Goal: Information Seeking & Learning: Check status

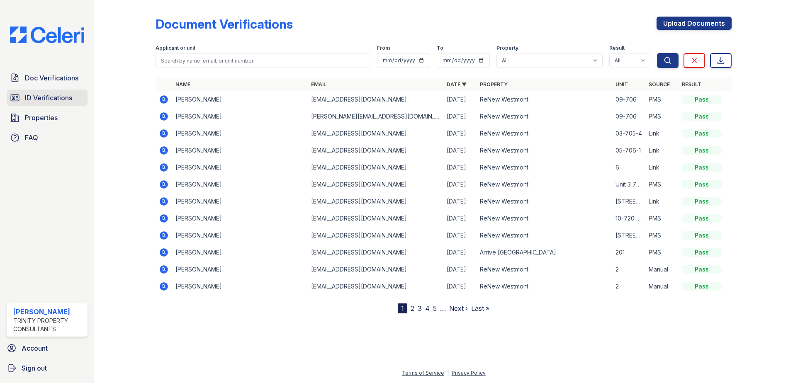
click at [43, 96] on span "ID Verifications" at bounding box center [48, 98] width 47 height 10
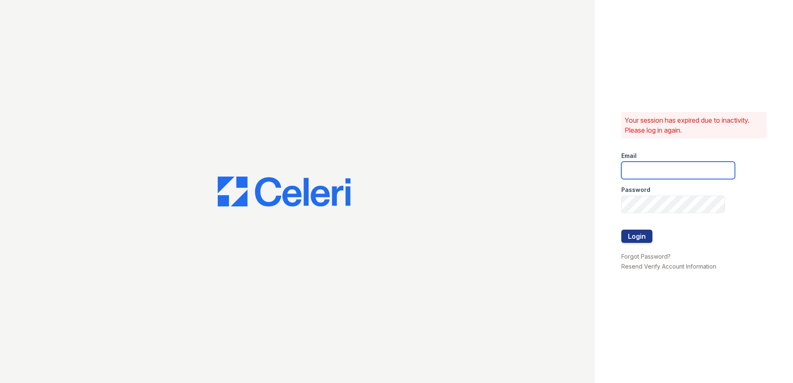
type input "kpartee@trinity-pm.com"
click at [643, 239] on button "Login" at bounding box center [637, 236] width 31 height 13
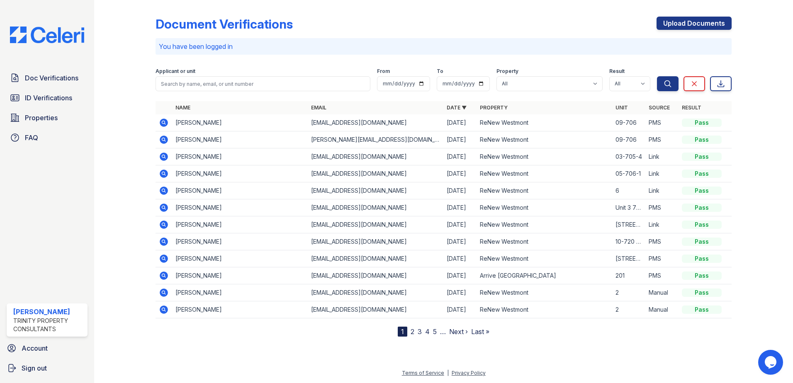
click at [165, 123] on icon at bounding box center [164, 123] width 8 height 8
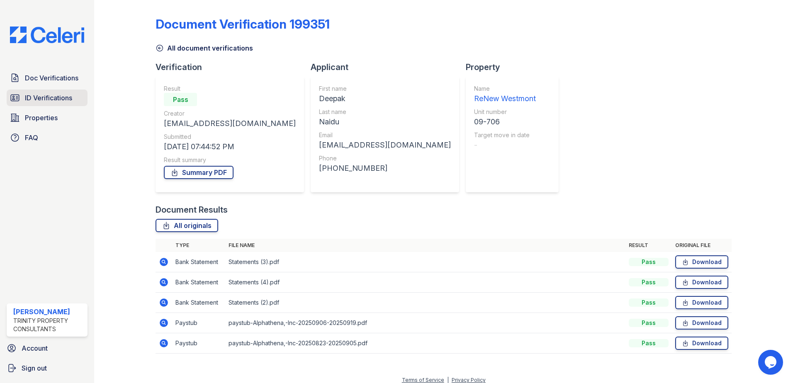
click at [48, 101] on span "ID Verifications" at bounding box center [48, 98] width 47 height 10
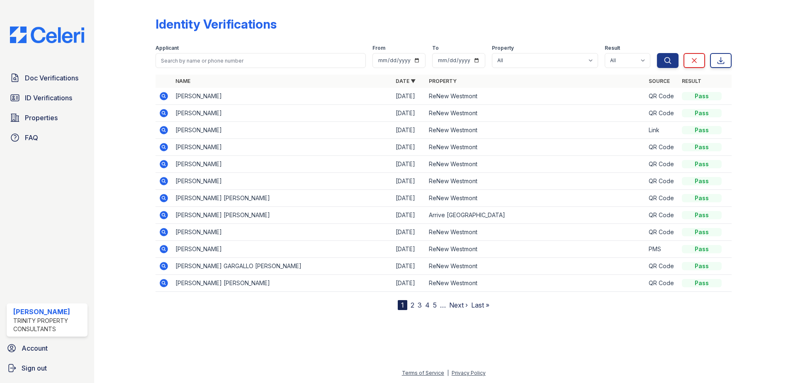
click at [164, 165] on icon at bounding box center [164, 164] width 10 height 10
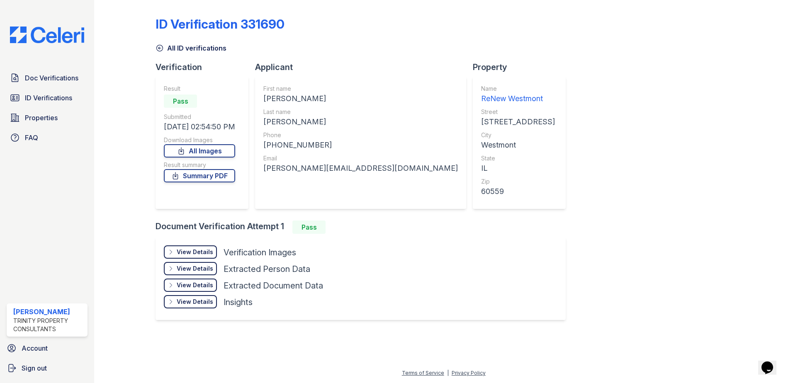
click at [196, 253] on div "View Details" at bounding box center [195, 252] width 37 height 8
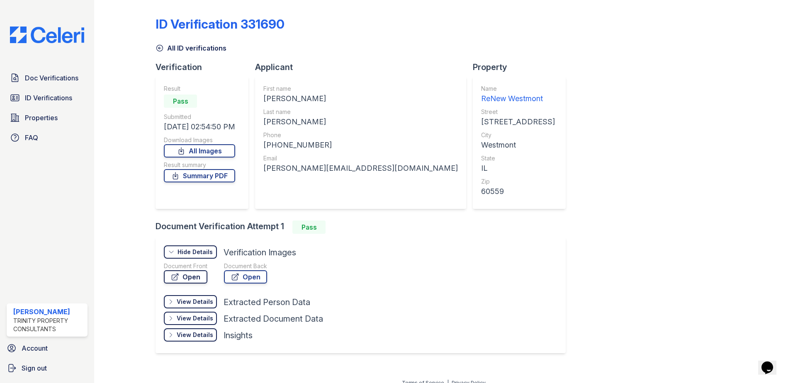
click at [196, 278] on link "Open" at bounding box center [186, 277] width 44 height 13
click at [58, 98] on span "ID Verifications" at bounding box center [48, 98] width 47 height 10
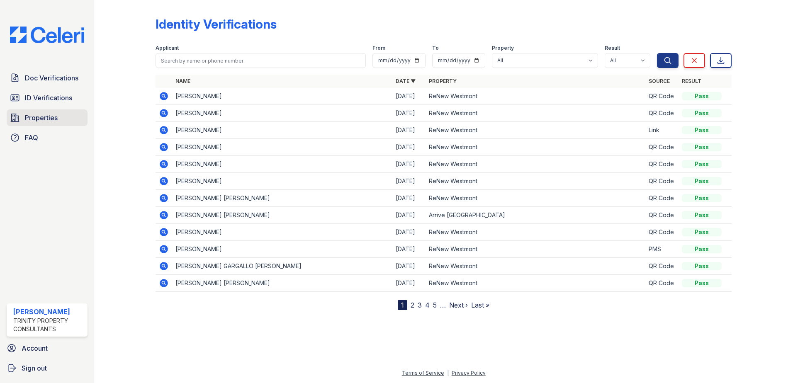
click at [49, 123] on span "Properties" at bounding box center [41, 118] width 33 height 10
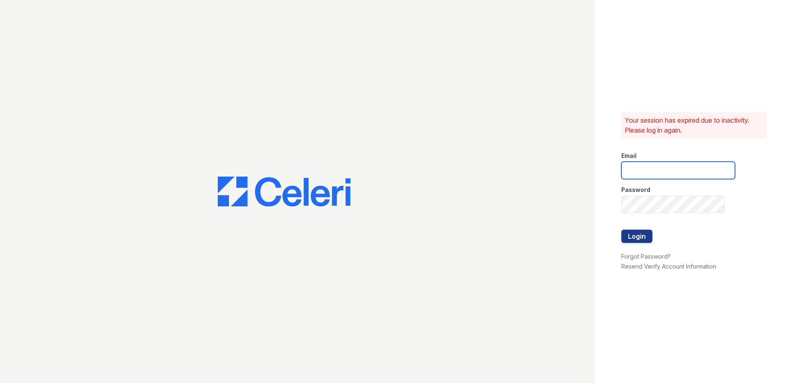
type input "kpartee@trinity-pm.com"
click at [636, 242] on button "Login" at bounding box center [637, 236] width 31 height 13
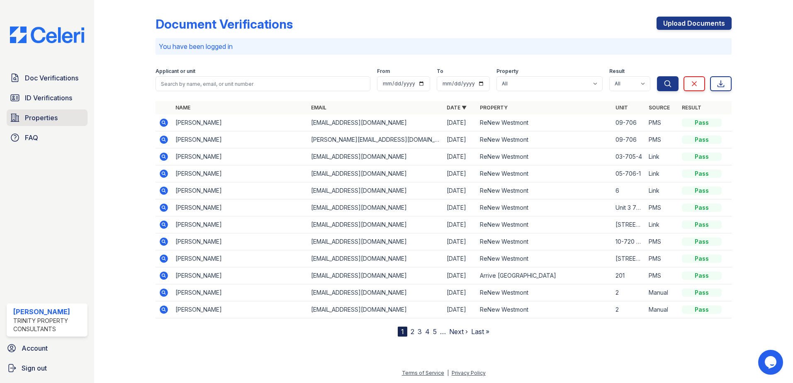
click at [34, 119] on span "Properties" at bounding box center [41, 118] width 33 height 10
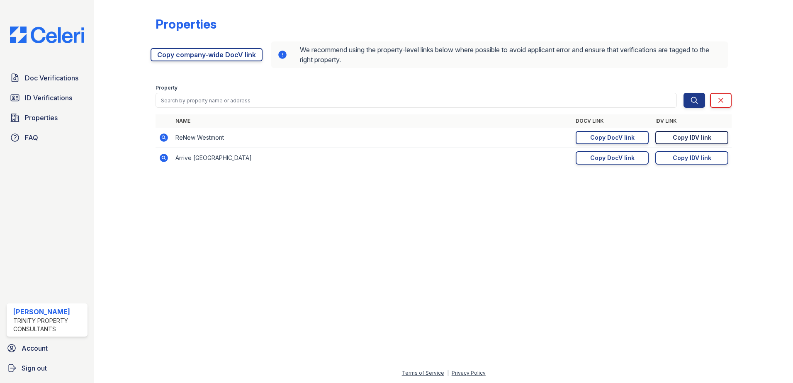
click at [689, 137] on div "Copy IDV link" at bounding box center [692, 138] width 39 height 8
click at [41, 95] on span "ID Verifications" at bounding box center [48, 98] width 47 height 10
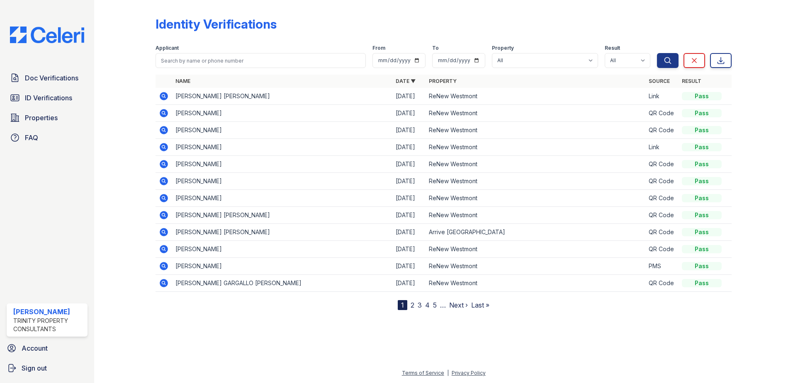
click at [161, 97] on icon at bounding box center [164, 96] width 8 height 8
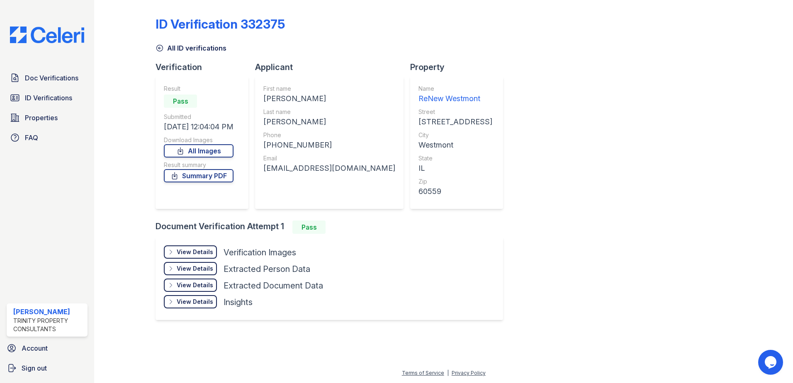
click at [196, 253] on div "View Details" at bounding box center [195, 252] width 37 height 8
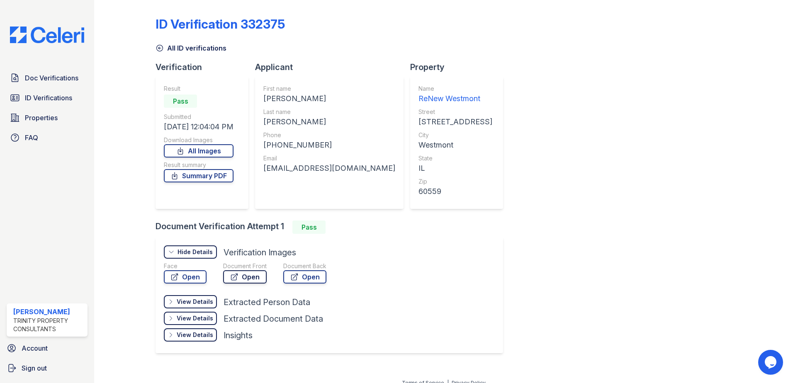
click at [246, 277] on link "Open" at bounding box center [245, 277] width 44 height 13
click at [59, 77] on span "Doc Verifications" at bounding box center [52, 78] width 54 height 10
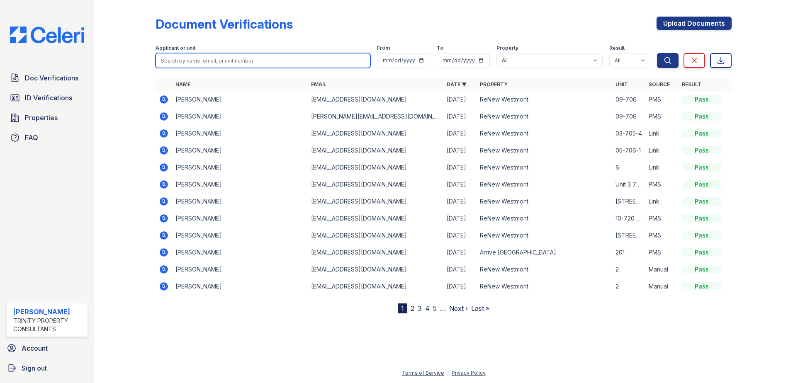
click at [199, 61] on input "search" at bounding box center [263, 60] width 215 height 15
type input "[PERSON_NAME]"
click at [657, 53] on button "Search" at bounding box center [668, 60] width 22 height 15
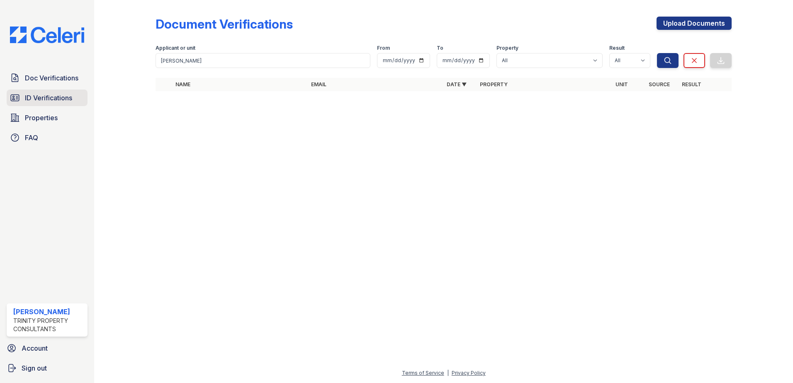
click at [58, 100] on span "ID Verifications" at bounding box center [48, 98] width 47 height 10
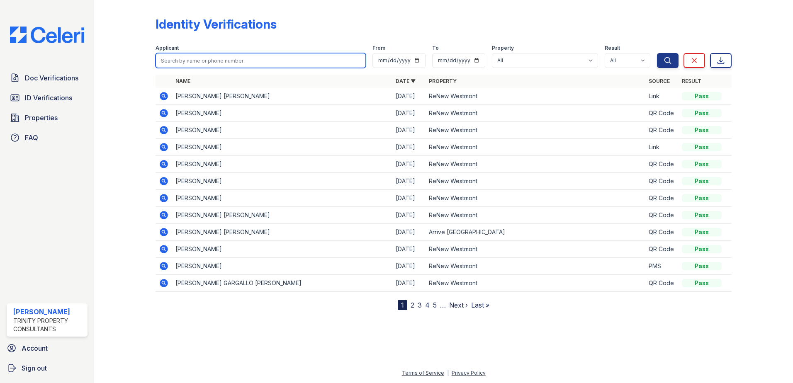
click at [219, 61] on input "search" at bounding box center [261, 60] width 210 height 15
type input "[PERSON_NAME]"
click at [657, 53] on button "Search" at bounding box center [668, 60] width 22 height 15
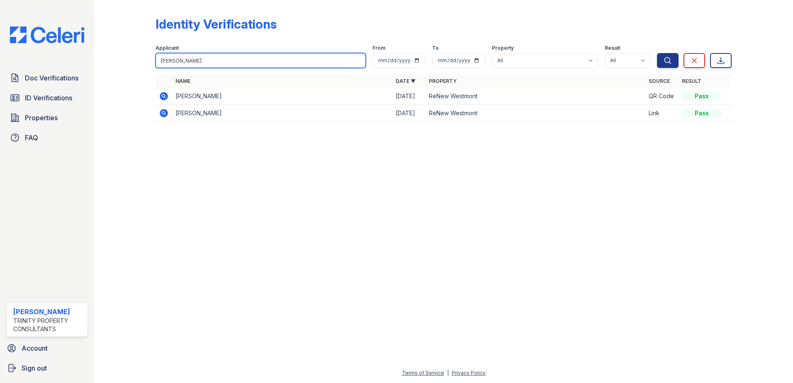
click at [183, 61] on input "[PERSON_NAME]" at bounding box center [261, 60] width 210 height 15
type input "[PERSON_NAME]"
click at [657, 53] on button "Search" at bounding box center [668, 60] width 22 height 15
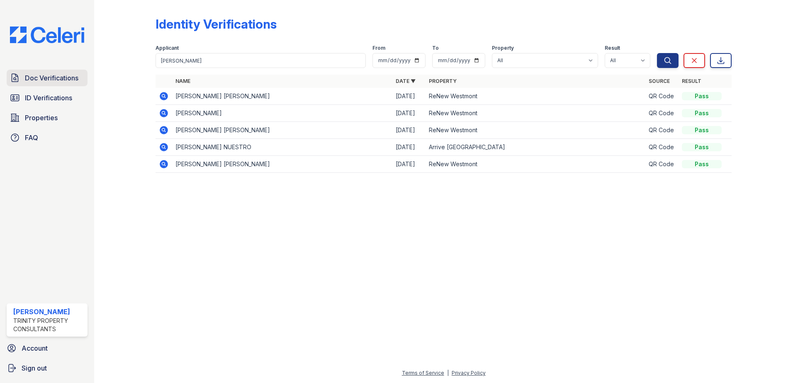
click at [65, 79] on span "Doc Verifications" at bounding box center [52, 78] width 54 height 10
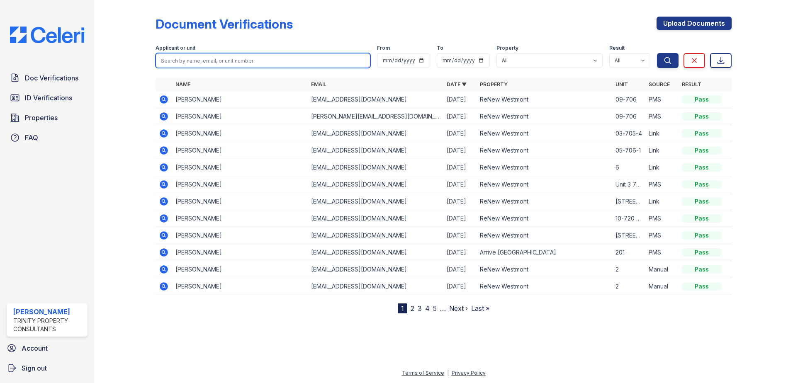
click at [191, 63] on input "search" at bounding box center [263, 60] width 215 height 15
type input "[PERSON_NAME]"
click at [657, 53] on button "Search" at bounding box center [668, 60] width 22 height 15
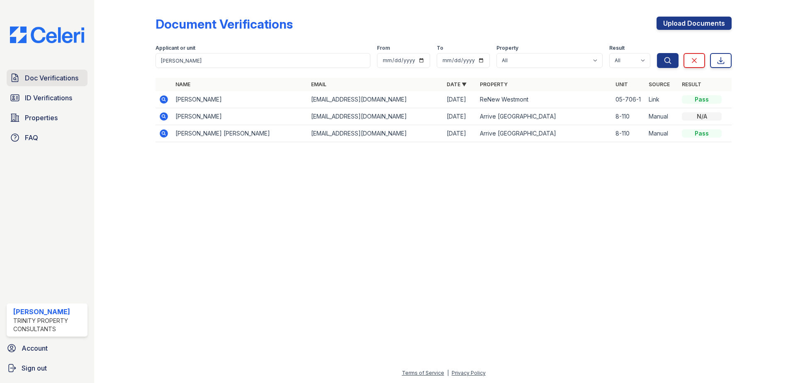
click at [59, 79] on span "Doc Verifications" at bounding box center [52, 78] width 54 height 10
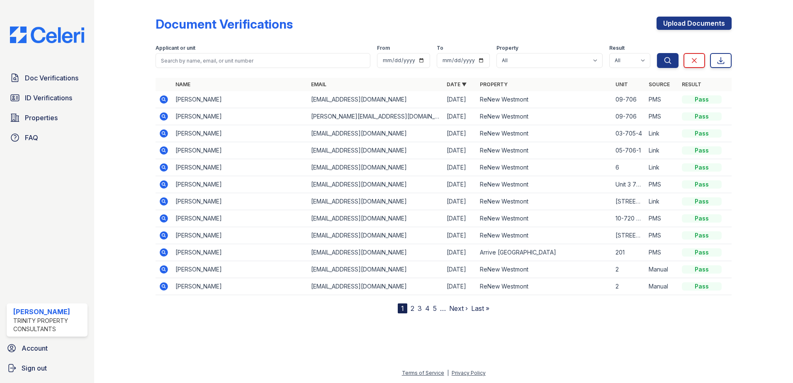
click at [412, 310] on link "2" at bounding box center [413, 309] width 4 height 8
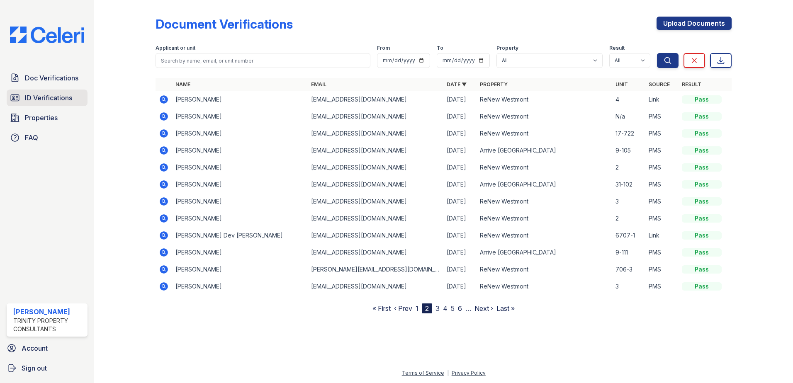
click at [58, 94] on span "ID Verifications" at bounding box center [48, 98] width 47 height 10
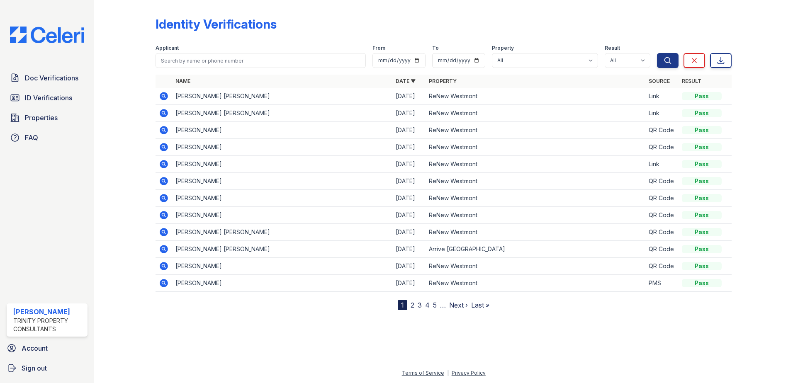
click at [163, 114] on icon at bounding box center [164, 113] width 10 height 10
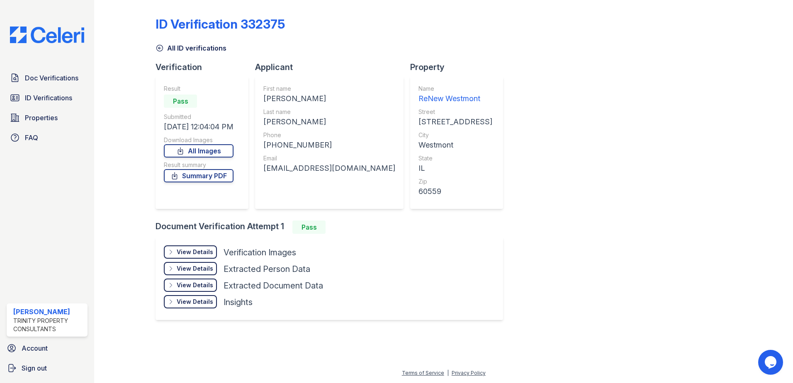
click at [187, 255] on div "View Details" at bounding box center [195, 252] width 37 height 8
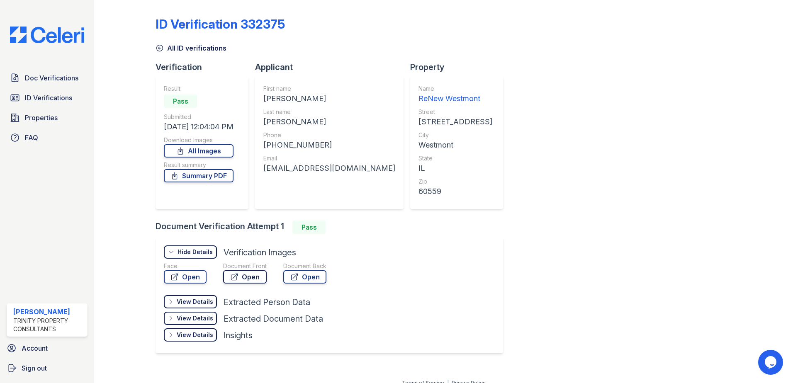
click at [248, 274] on link "Open" at bounding box center [245, 277] width 44 height 13
click at [182, 280] on link "Open" at bounding box center [185, 277] width 43 height 13
click at [185, 154] on icon at bounding box center [180, 151] width 8 height 8
click at [217, 177] on link "Summary PDF" at bounding box center [199, 175] width 70 height 13
